Goal: Task Accomplishment & Management: Complete application form

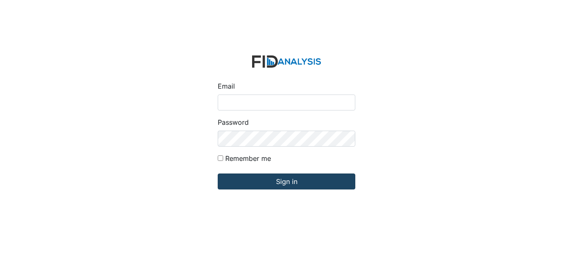
type input "[EMAIL_ADDRESS][DOMAIN_NAME]"
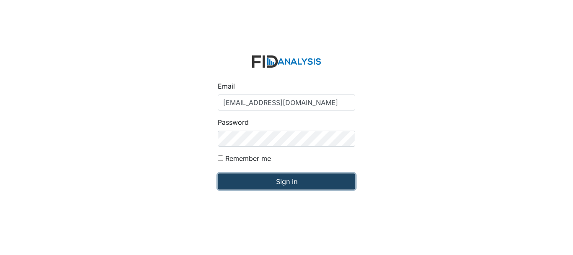
click at [268, 187] on input "Sign in" at bounding box center [287, 181] width 138 height 16
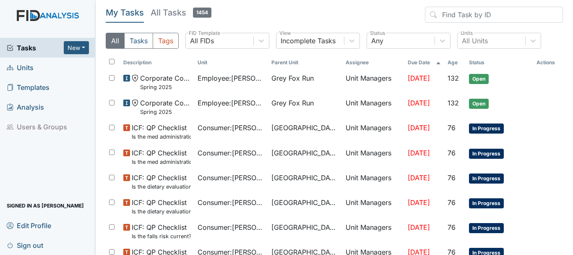
click at [38, 68] on link "Units" at bounding box center [48, 68] width 96 height 20
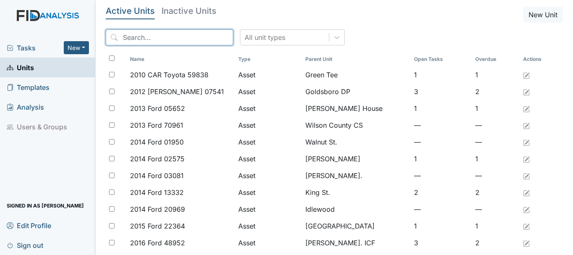
click at [185, 40] on input "search" at bounding box center [170, 37] width 128 height 16
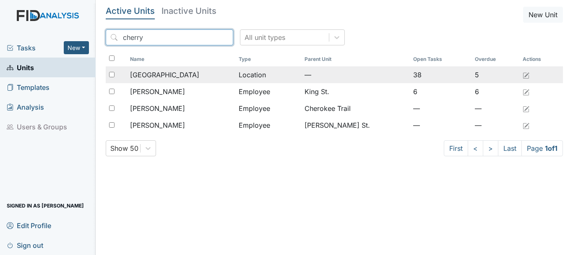
type input "cherry"
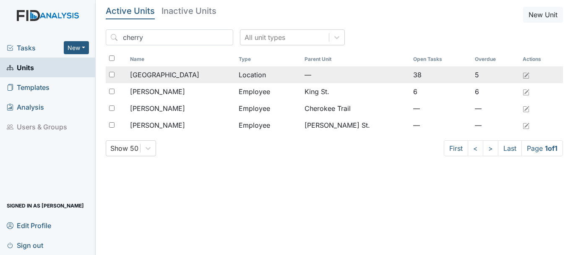
click at [193, 73] on div "[GEOGRAPHIC_DATA]" at bounding box center [181, 75] width 102 height 10
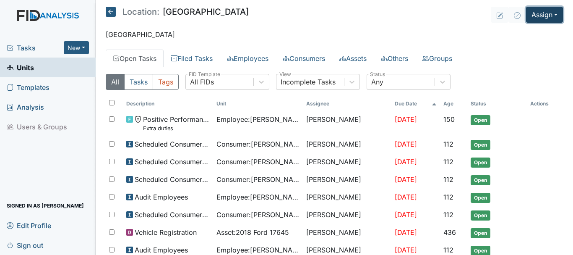
click at [532, 18] on button "Assign" at bounding box center [544, 15] width 37 height 16
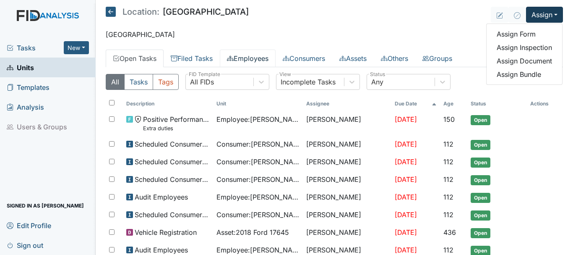
click at [266, 63] on link "Employees" at bounding box center [248, 59] width 56 height 18
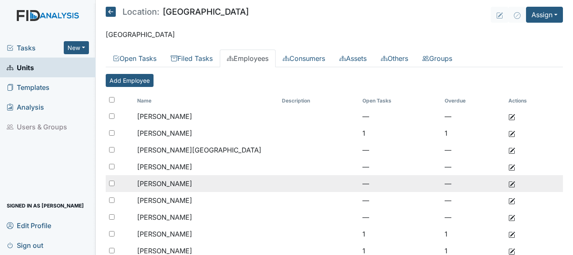
click at [243, 182] on td "[PERSON_NAME]" at bounding box center [206, 183] width 145 height 17
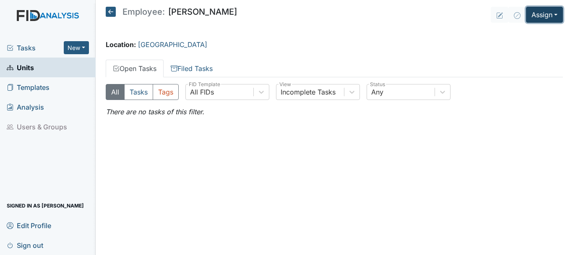
click at [541, 14] on button "Assign" at bounding box center [544, 15] width 37 height 16
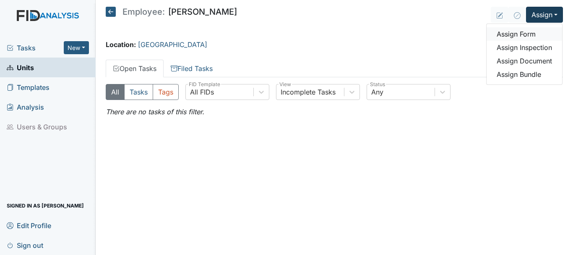
click at [528, 34] on link "Assign Form" at bounding box center [525, 33] width 76 height 13
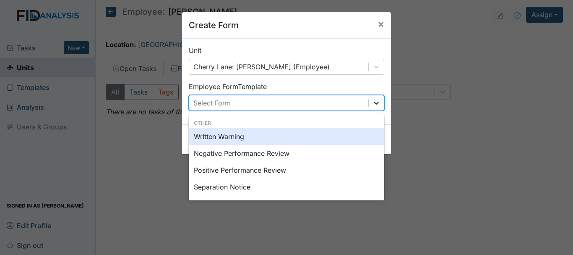
click at [376, 104] on icon at bounding box center [376, 103] width 8 height 8
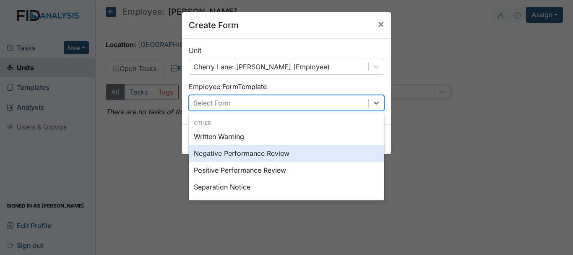
click at [358, 147] on div "Negative Performance Review" at bounding box center [287, 153] width 196 height 17
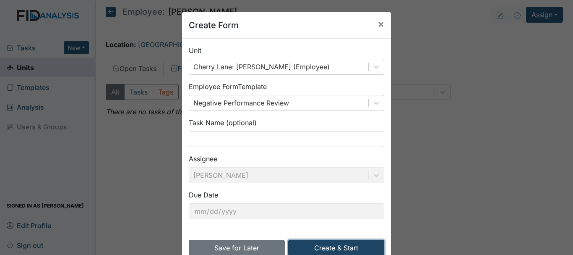
click at [330, 248] on button "Create & Start" at bounding box center [336, 248] width 96 height 16
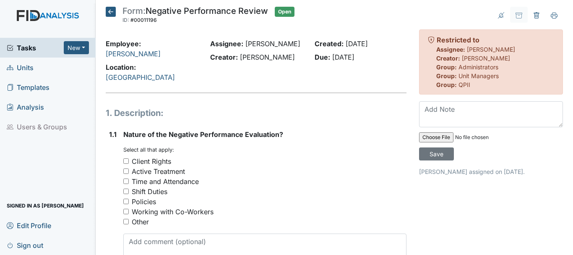
click at [125, 199] on input "Policies" at bounding box center [125, 201] width 5 height 5
checkbox input "true"
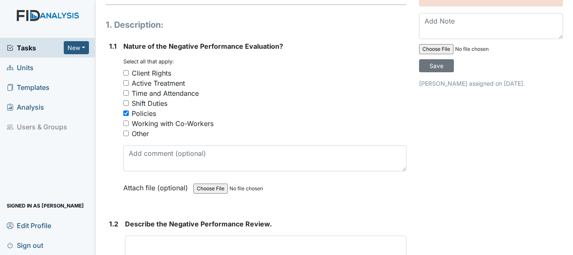
scroll to position [94, 0]
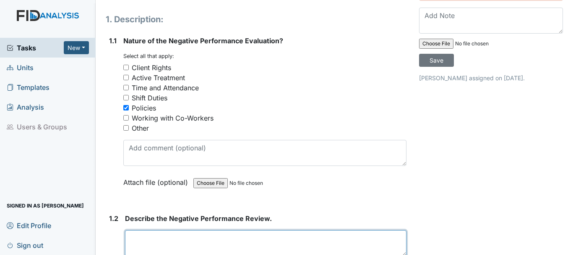
click at [139, 230] on textarea at bounding box center [266, 243] width 282 height 26
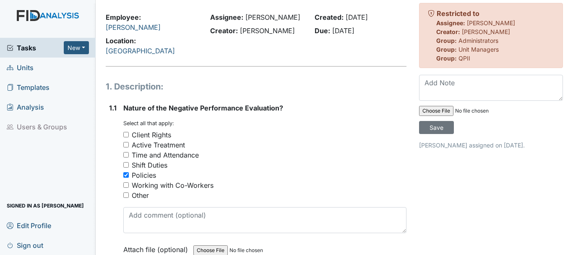
scroll to position [0, 0]
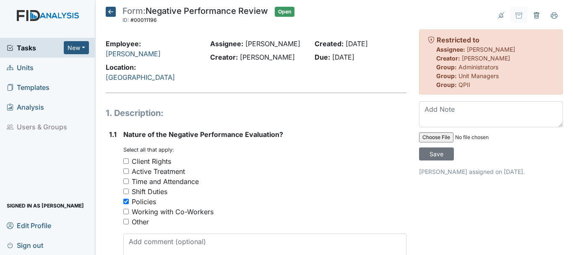
type textarea "This is negative perfomance concern on 9/8/25 Linda did a med count without her…"
click at [533, 16] on icon at bounding box center [536, 15] width 7 height 7
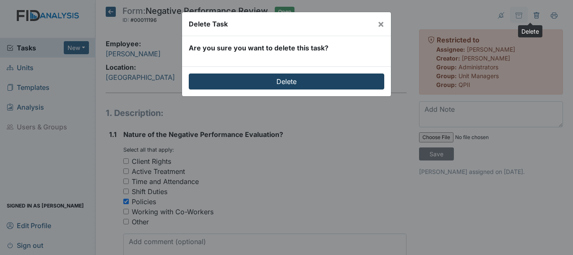
click at [297, 79] on input "Delete" at bounding box center [287, 81] width 196 height 16
